Goal: Transaction & Acquisition: Purchase product/service

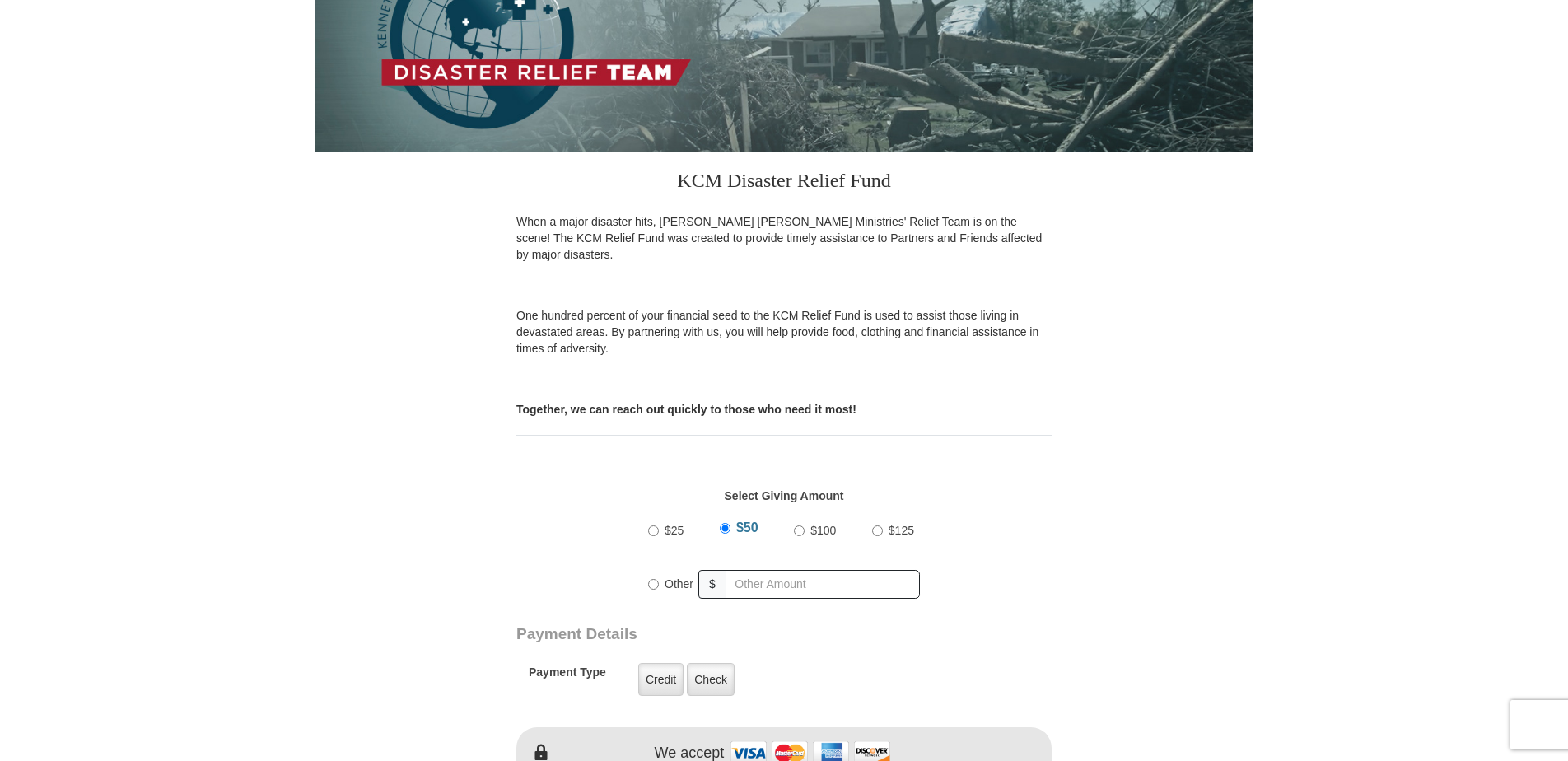
scroll to position [330, 0]
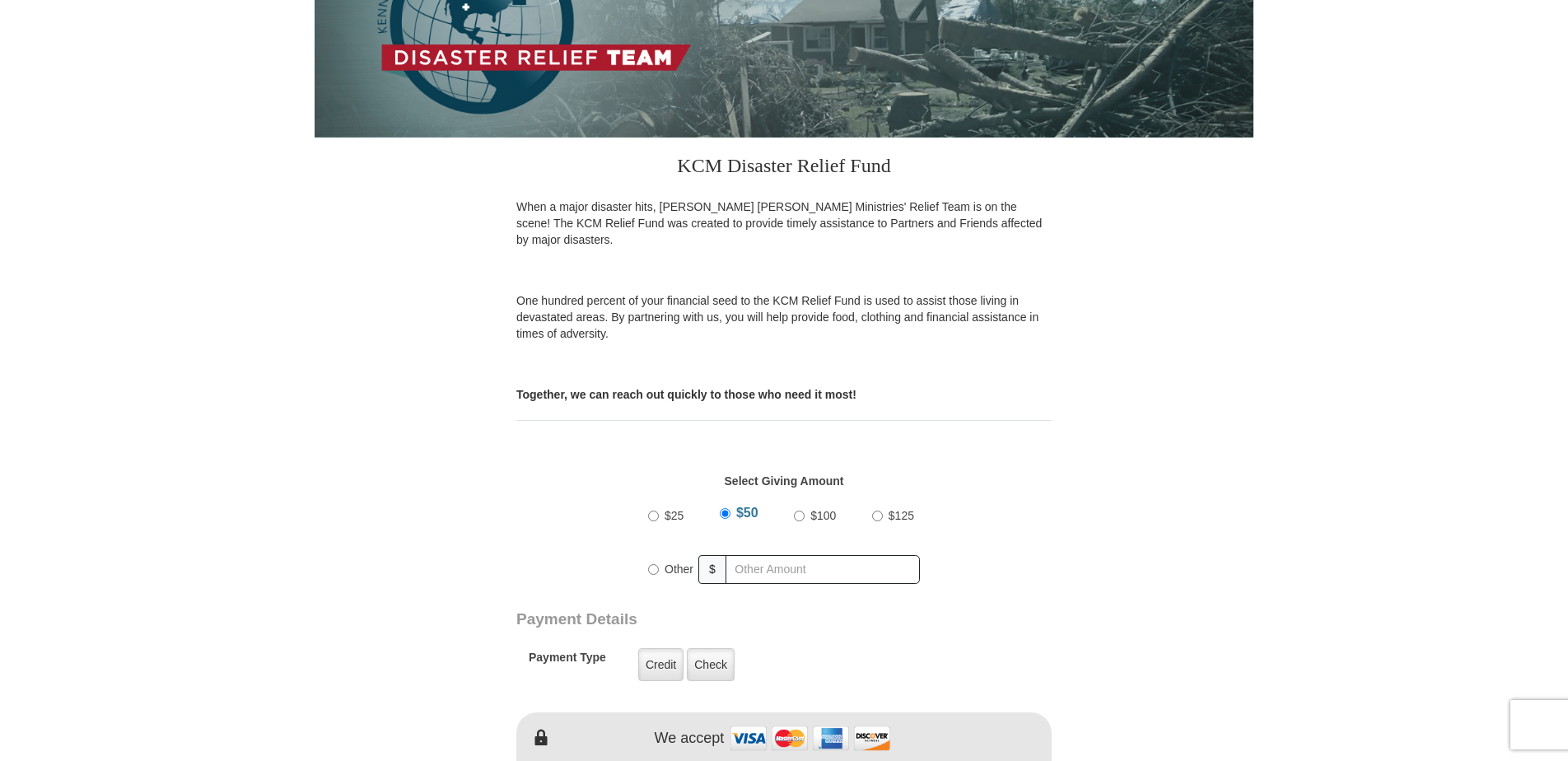
click at [654, 564] on input "Other" at bounding box center [653, 569] width 11 height 11
radio input "true"
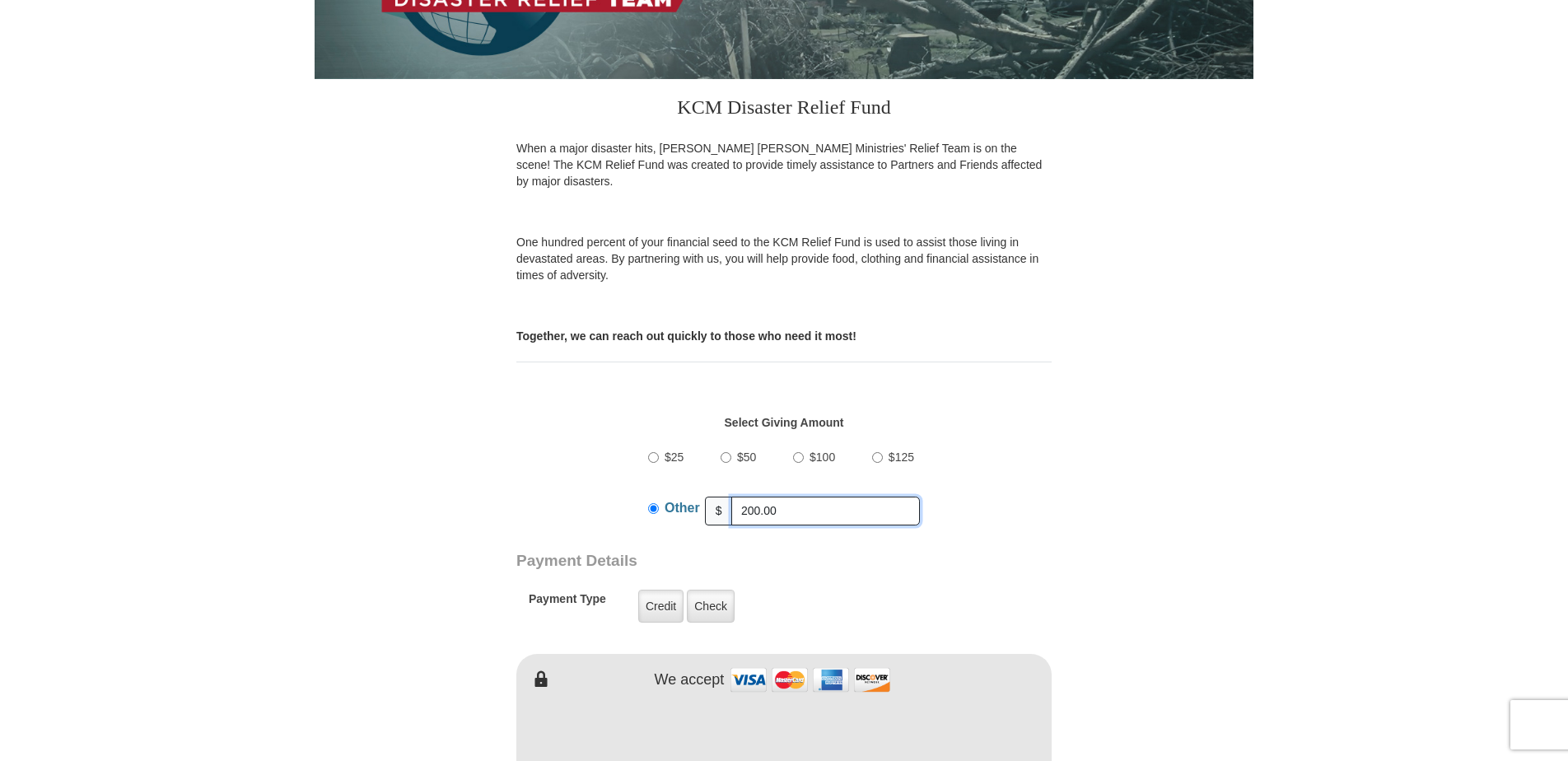
scroll to position [412, 0]
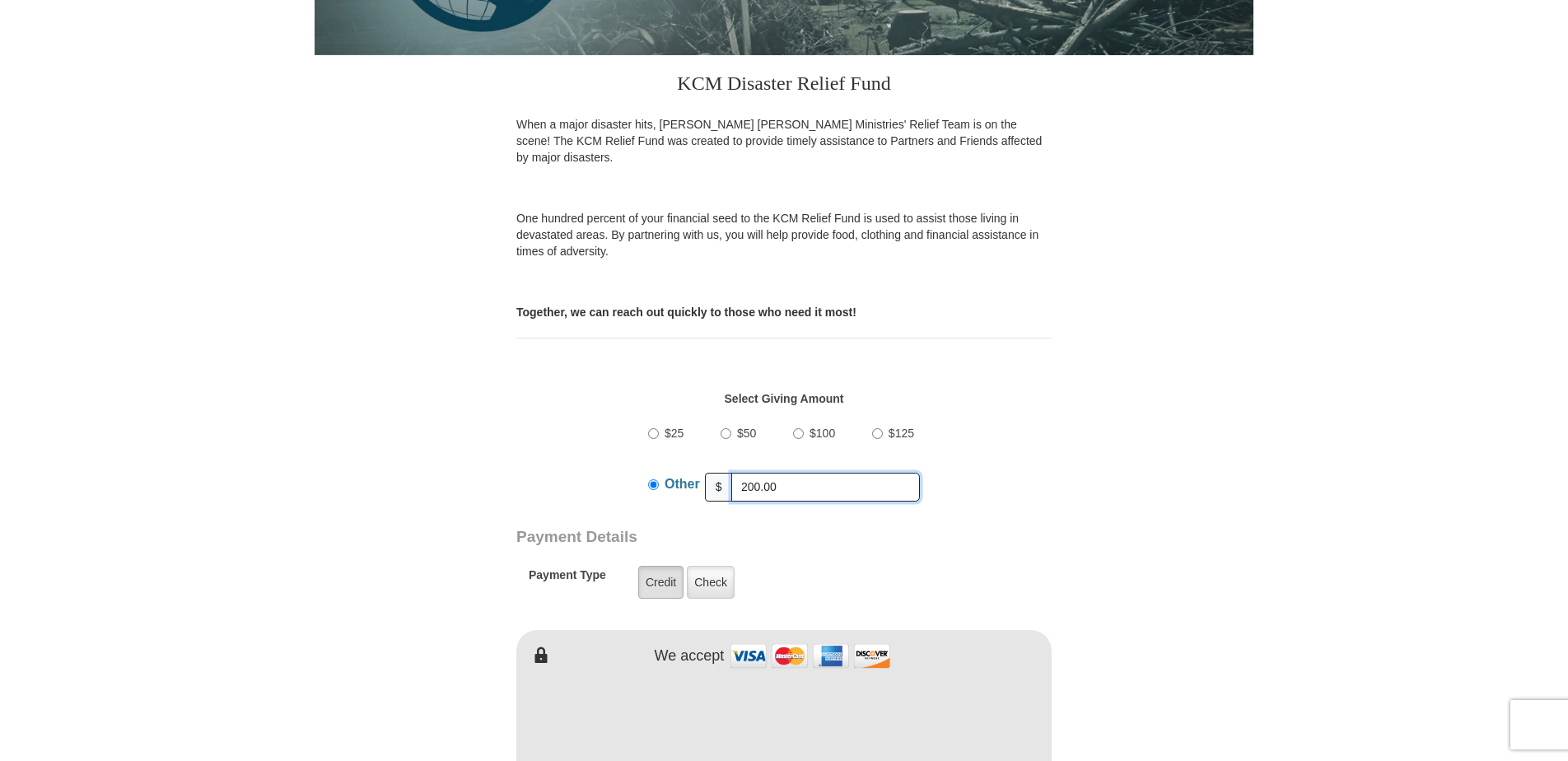
type input "200.00"
click at [663, 569] on label "Credit" at bounding box center [661, 582] width 46 height 33
click at [0, 0] on input "Credit" at bounding box center [0, 0] width 0 height 0
click at [655, 567] on label "Credit" at bounding box center [661, 582] width 46 height 33
click at [0, 0] on input "Credit" at bounding box center [0, 0] width 0 height 0
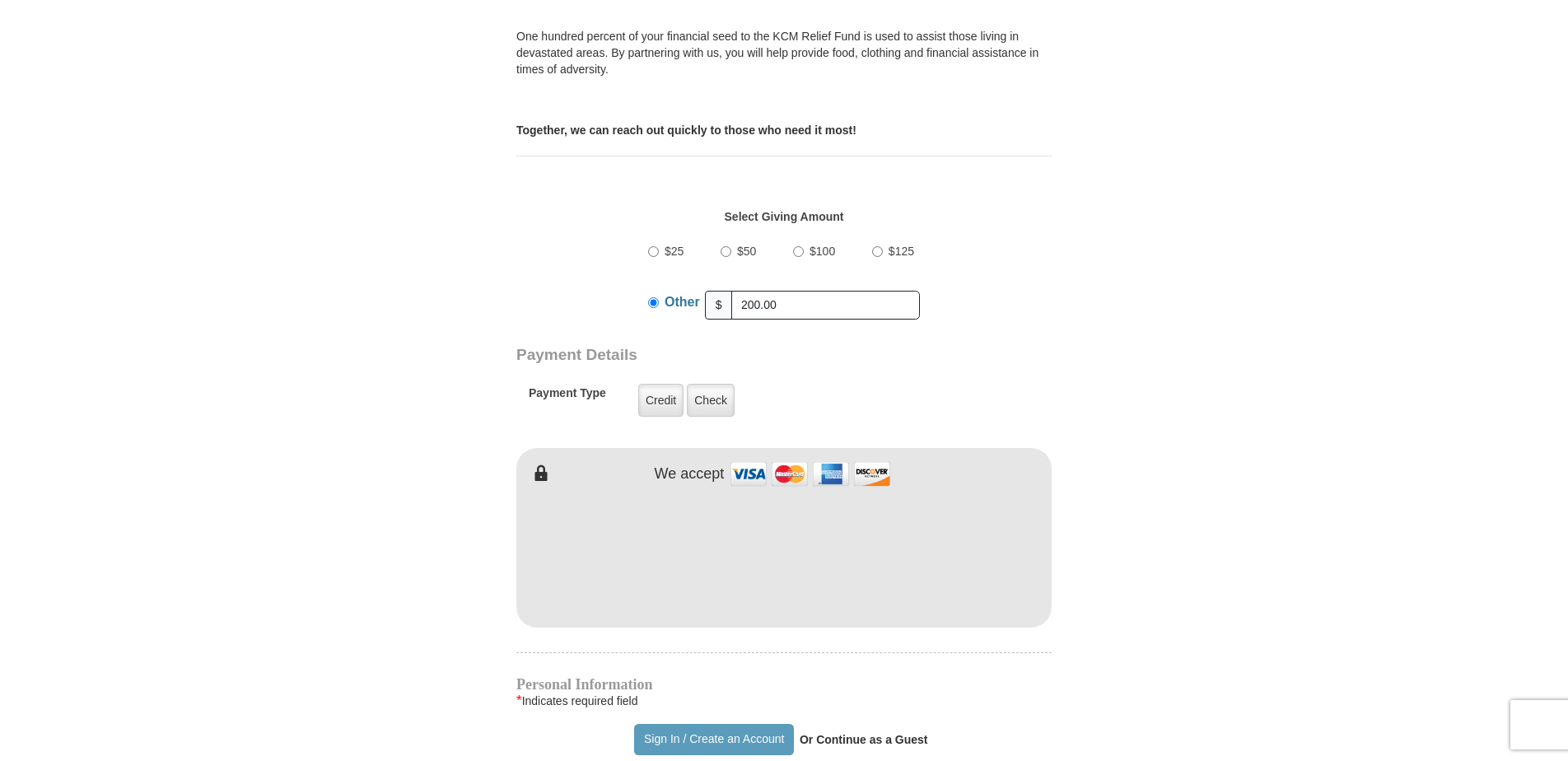
scroll to position [659, 0]
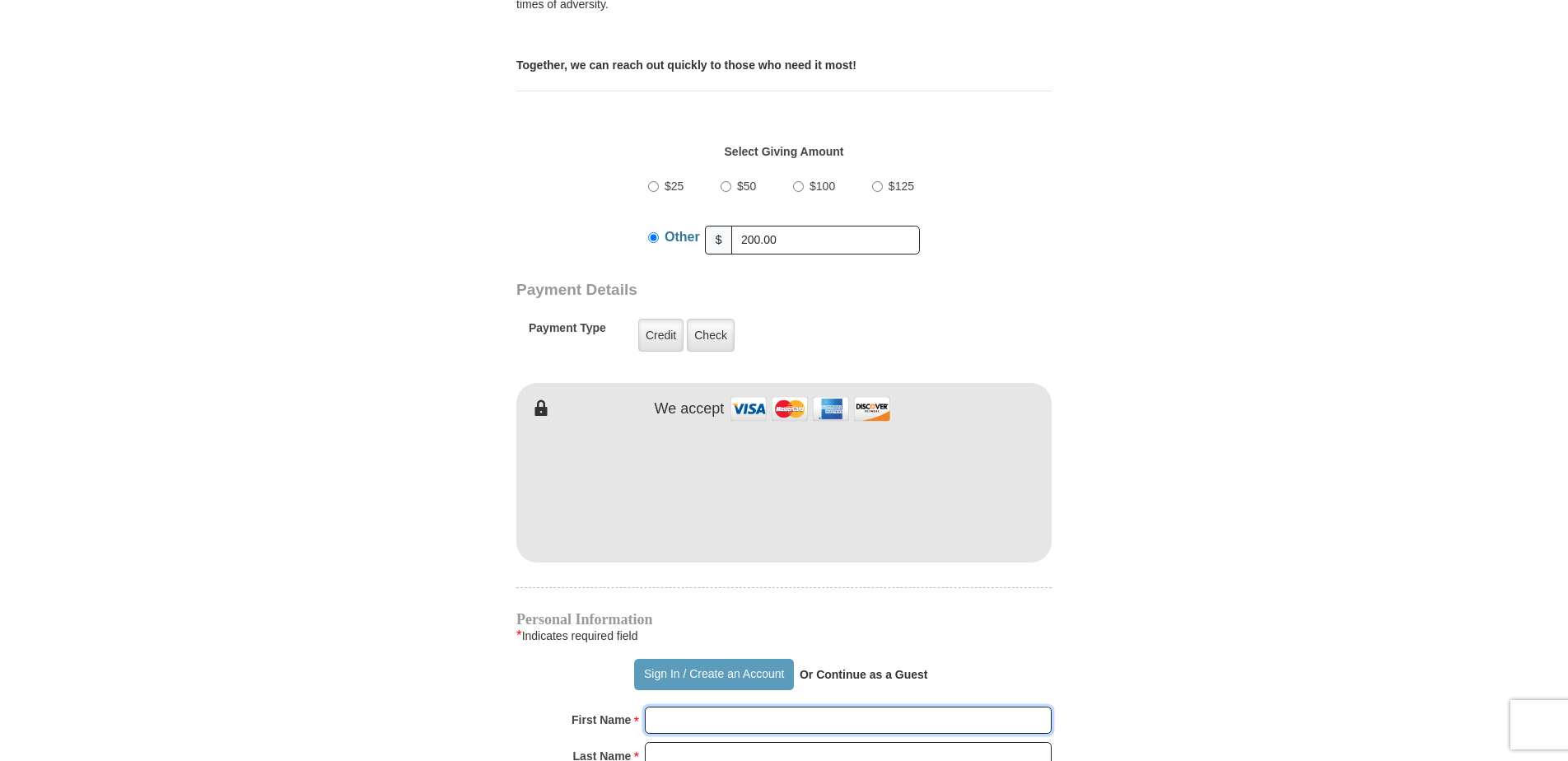
click at [653, 707] on input "First Name *" at bounding box center [848, 720] width 407 height 28
type input "[PERSON_NAME]"
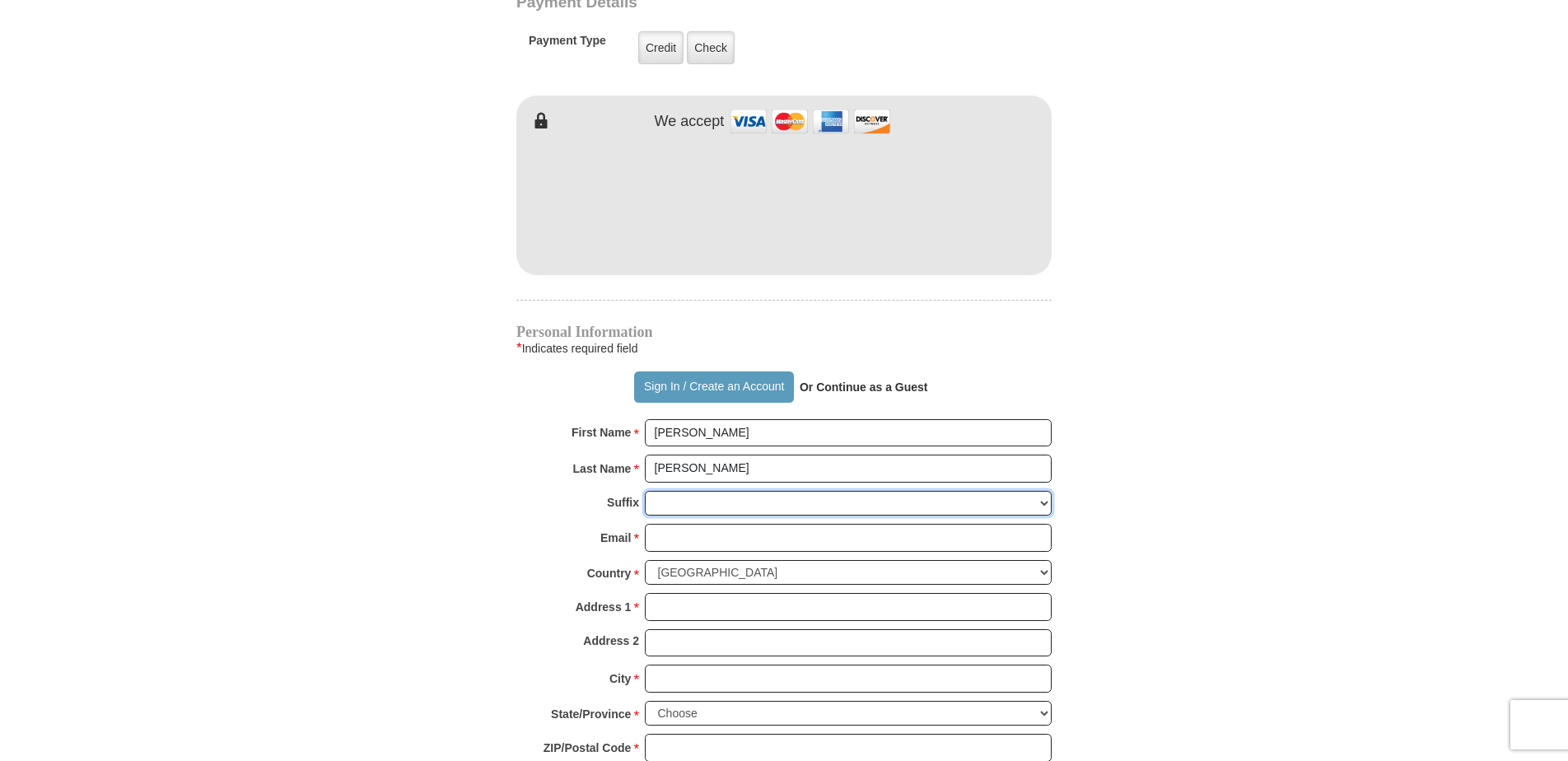
scroll to position [1053, 0]
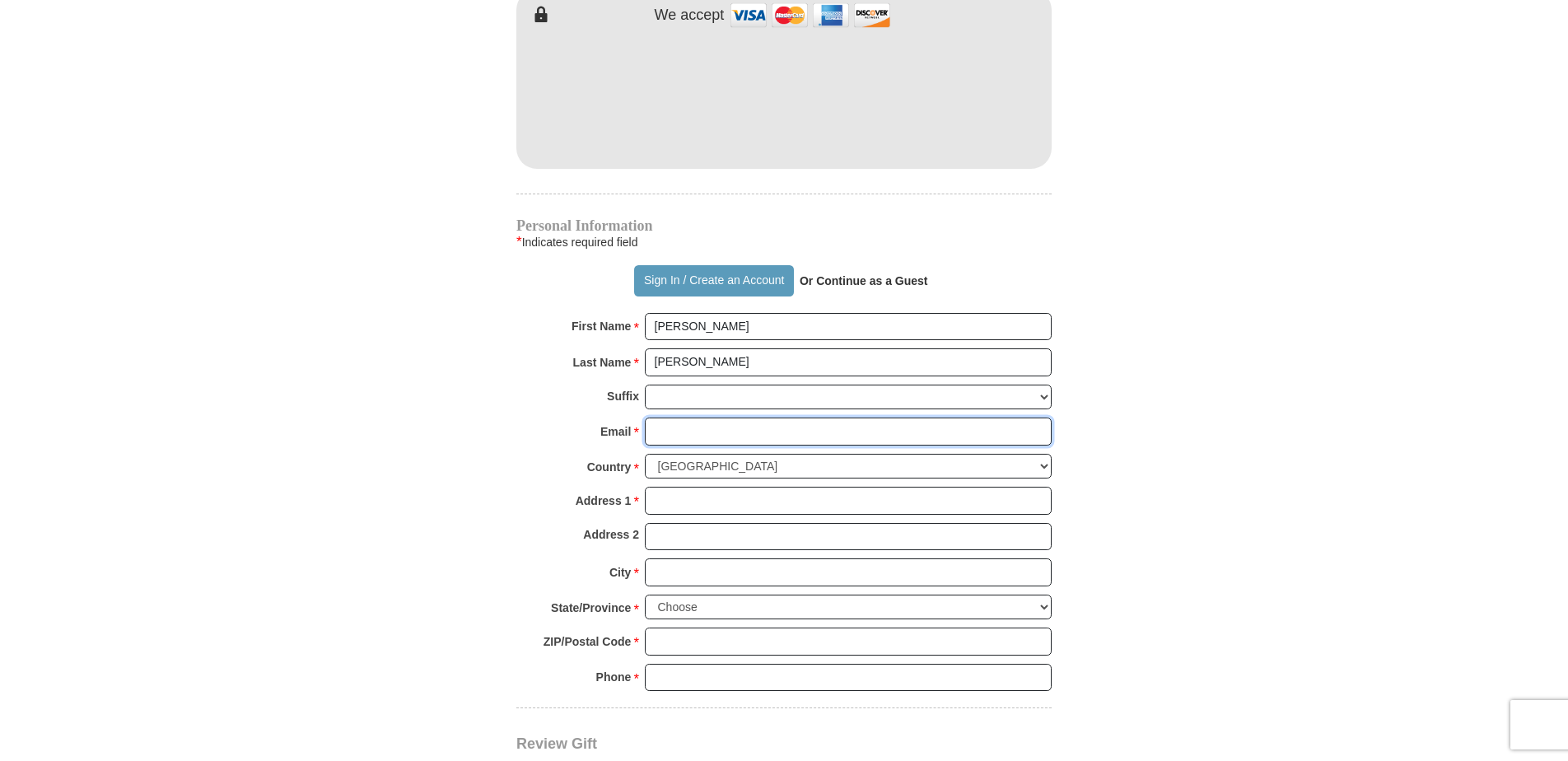
click at [663, 418] on input "Email *" at bounding box center [848, 431] width 407 height 28
type input "[EMAIL_ADDRESS][DOMAIN_NAME]"
type input "[STREET_ADDRESS]"
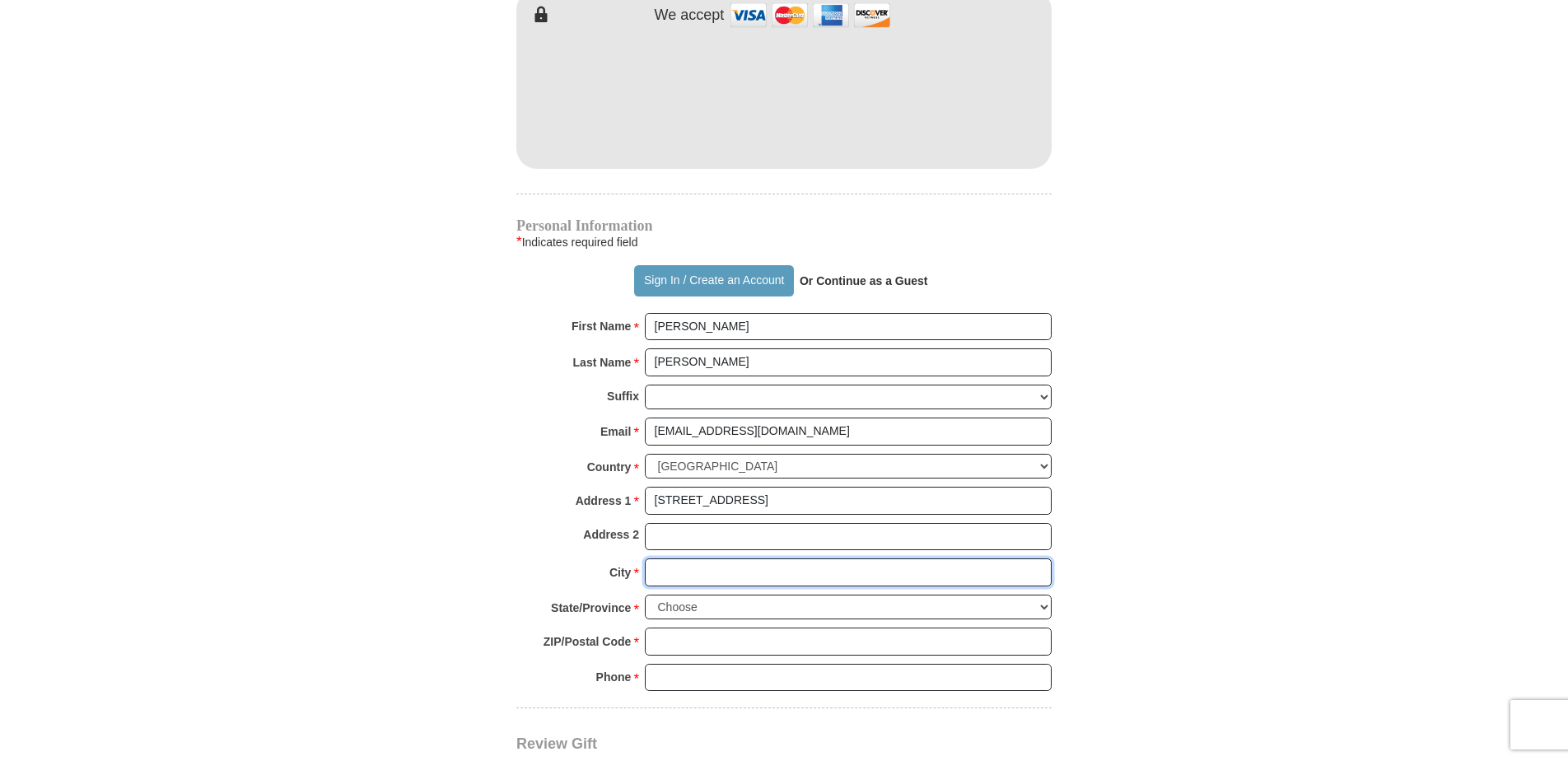
type input "[US_STATE][GEOGRAPHIC_DATA]"
select select "CO"
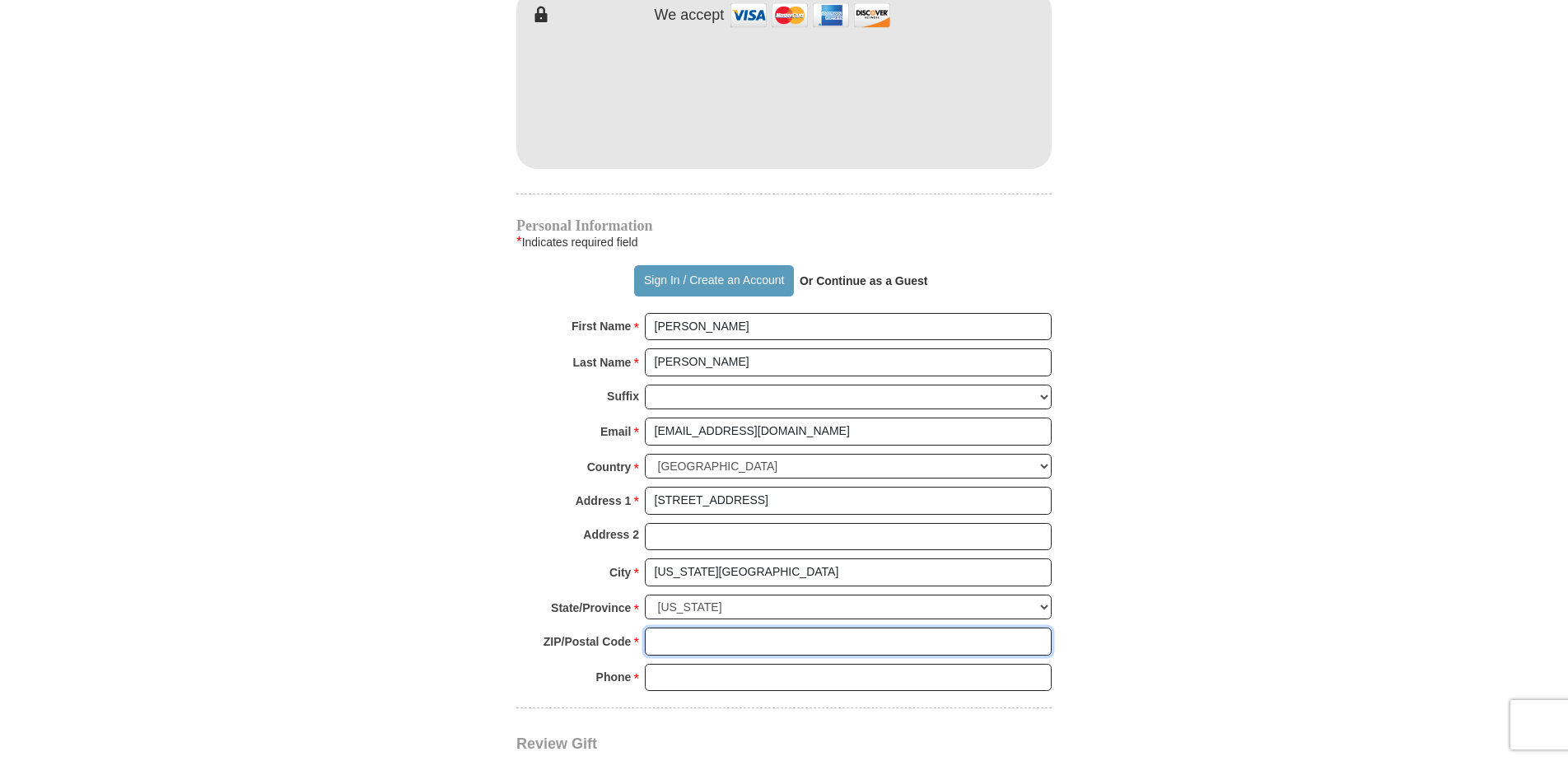
type input "80921"
type input "9402975569"
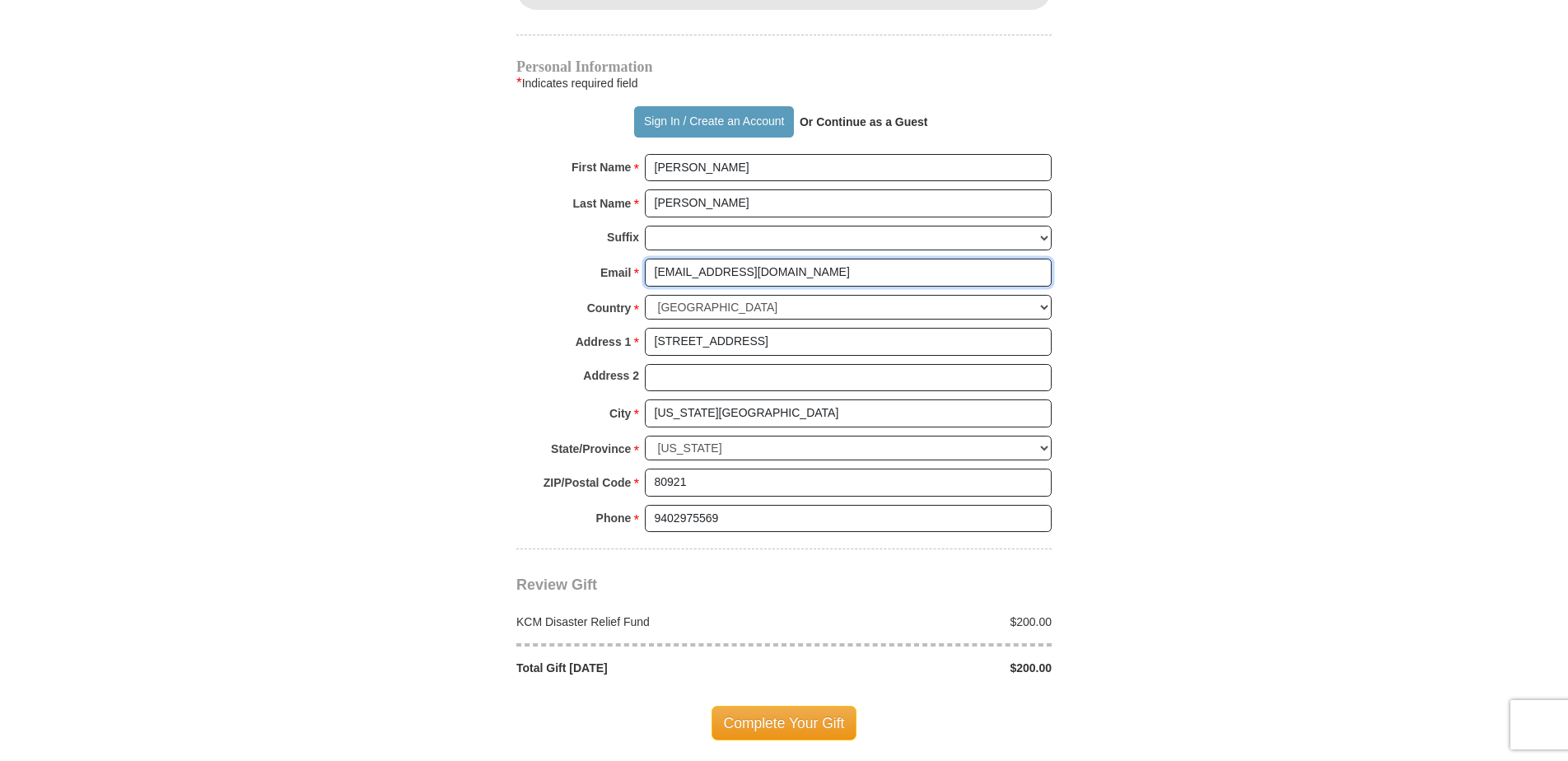
scroll to position [1218, 0]
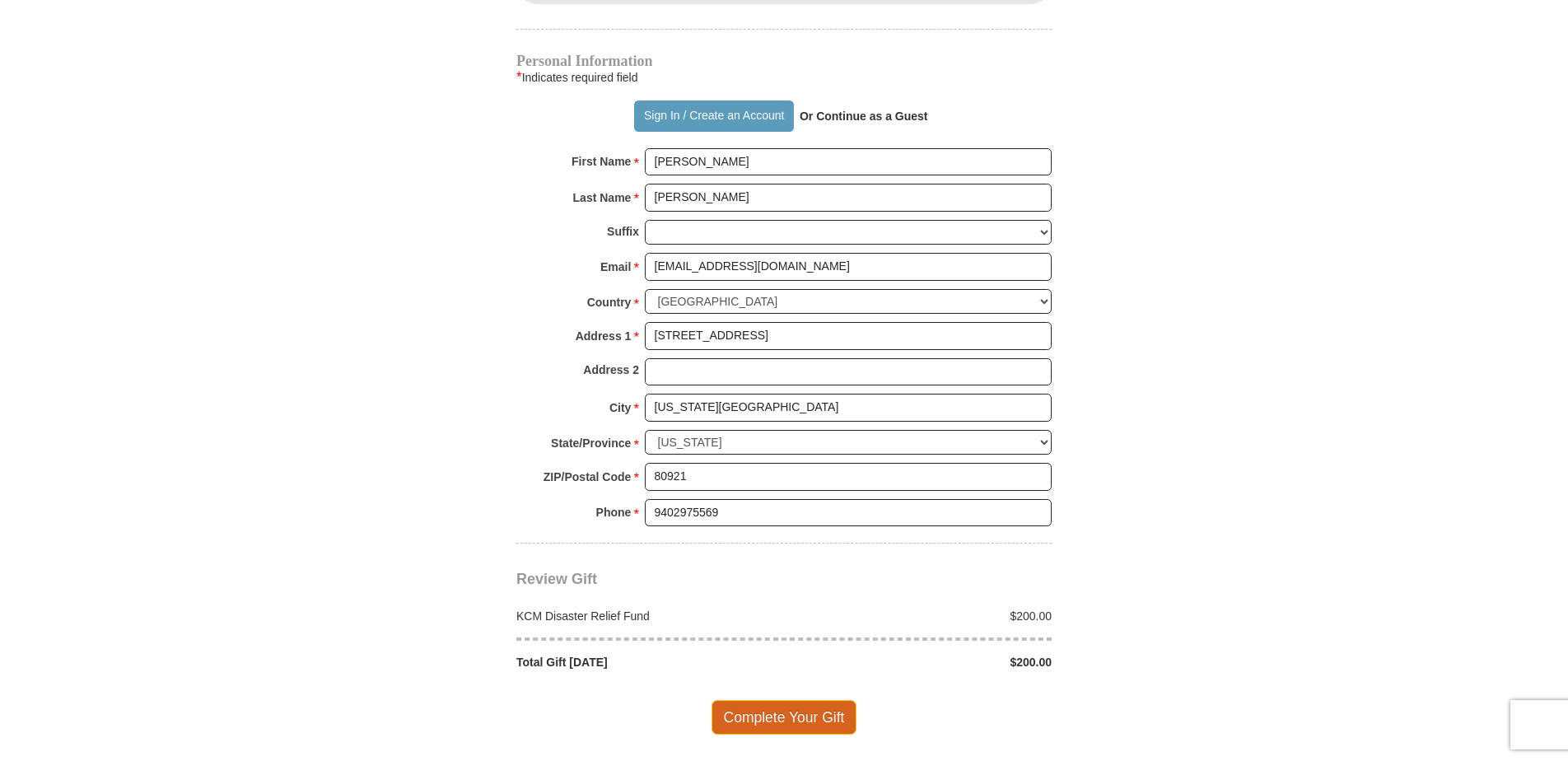
click at [770, 702] on span "Complete Your Gift" at bounding box center [784, 717] width 145 height 35
